Goal: Navigation & Orientation: Find specific page/section

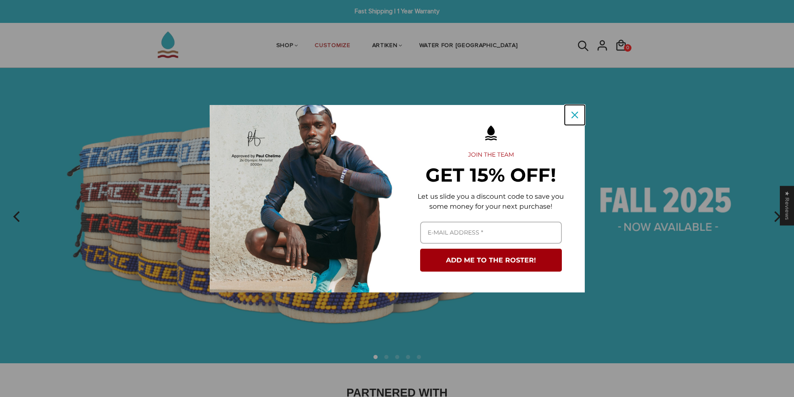
click at [576, 113] on icon "close icon" at bounding box center [575, 115] width 7 height 7
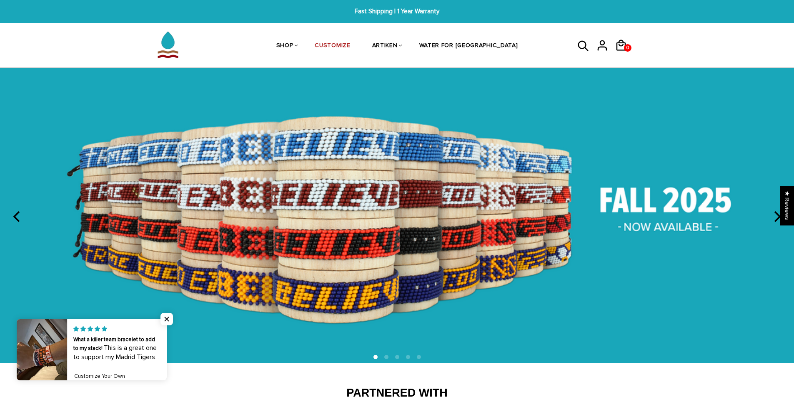
click at [475, 251] on img at bounding box center [397, 215] width 794 height 295
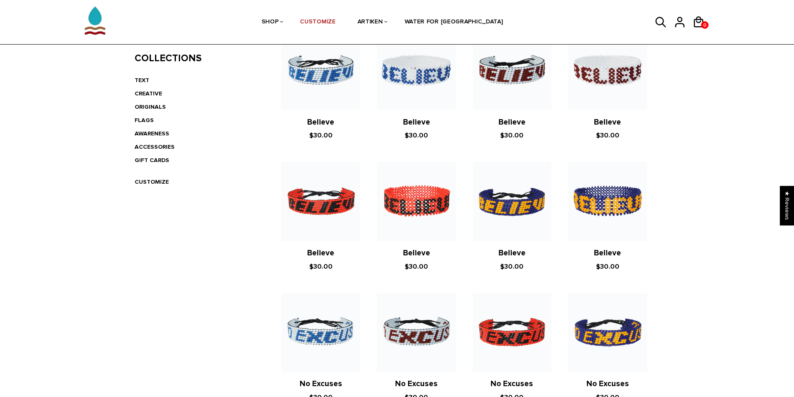
scroll to position [81, 0]
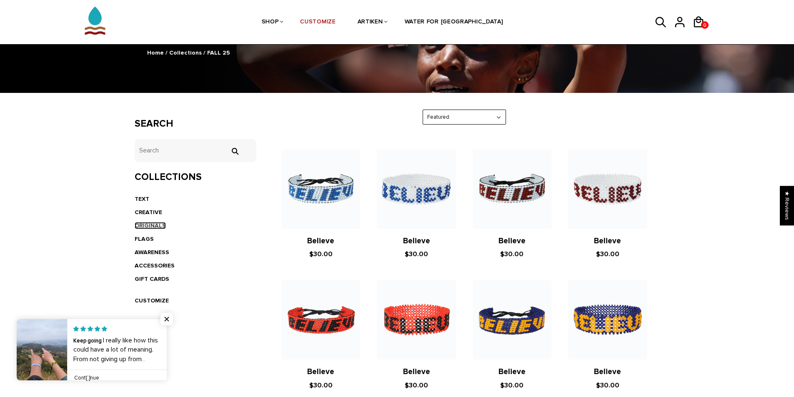
click at [138, 224] on link "ORIGINALS" at bounding box center [150, 225] width 31 height 7
